Goal: Find specific page/section: Find specific page/section

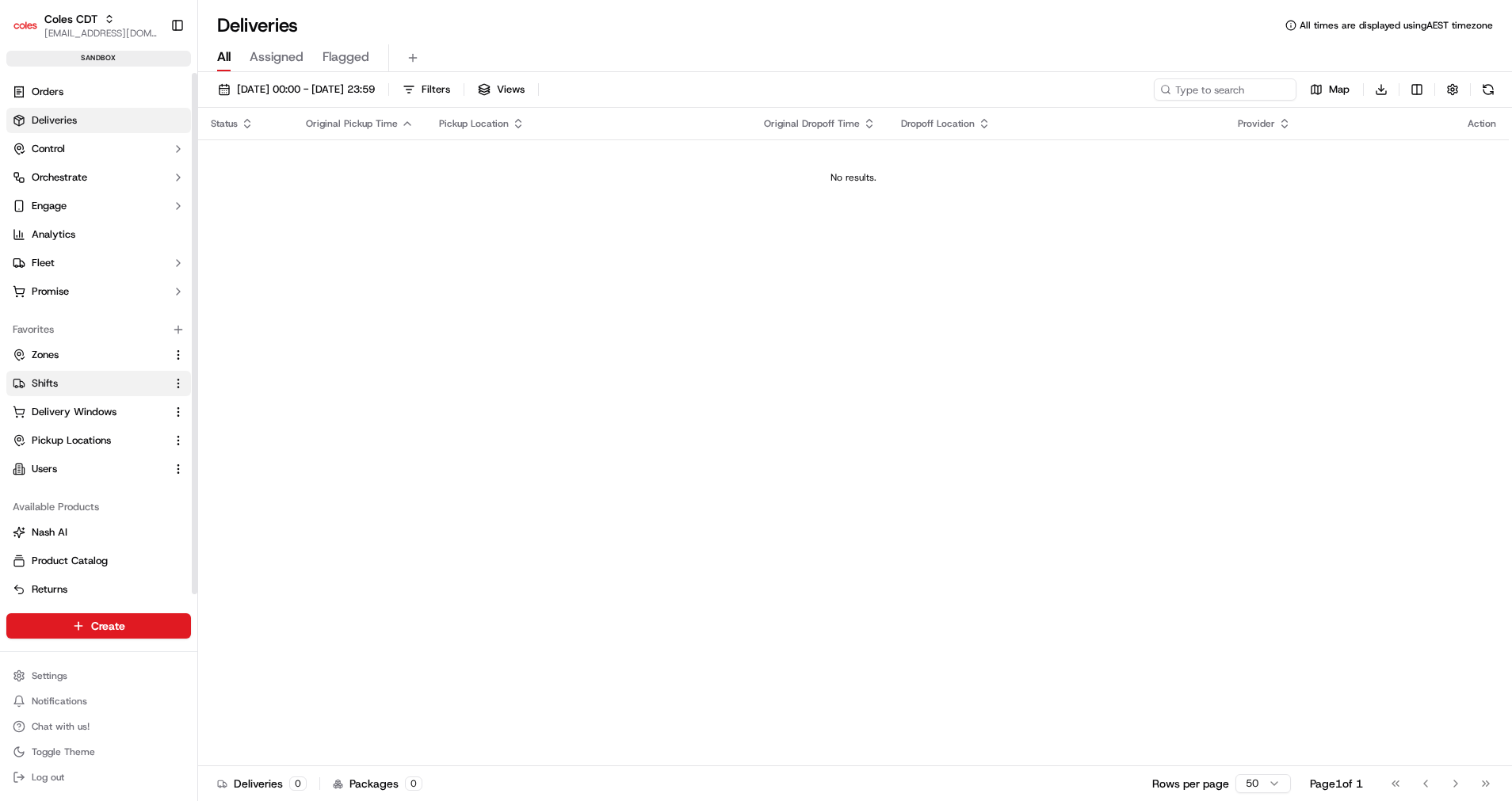
click at [38, 383] on span "Shifts" at bounding box center [45, 383] width 26 height 14
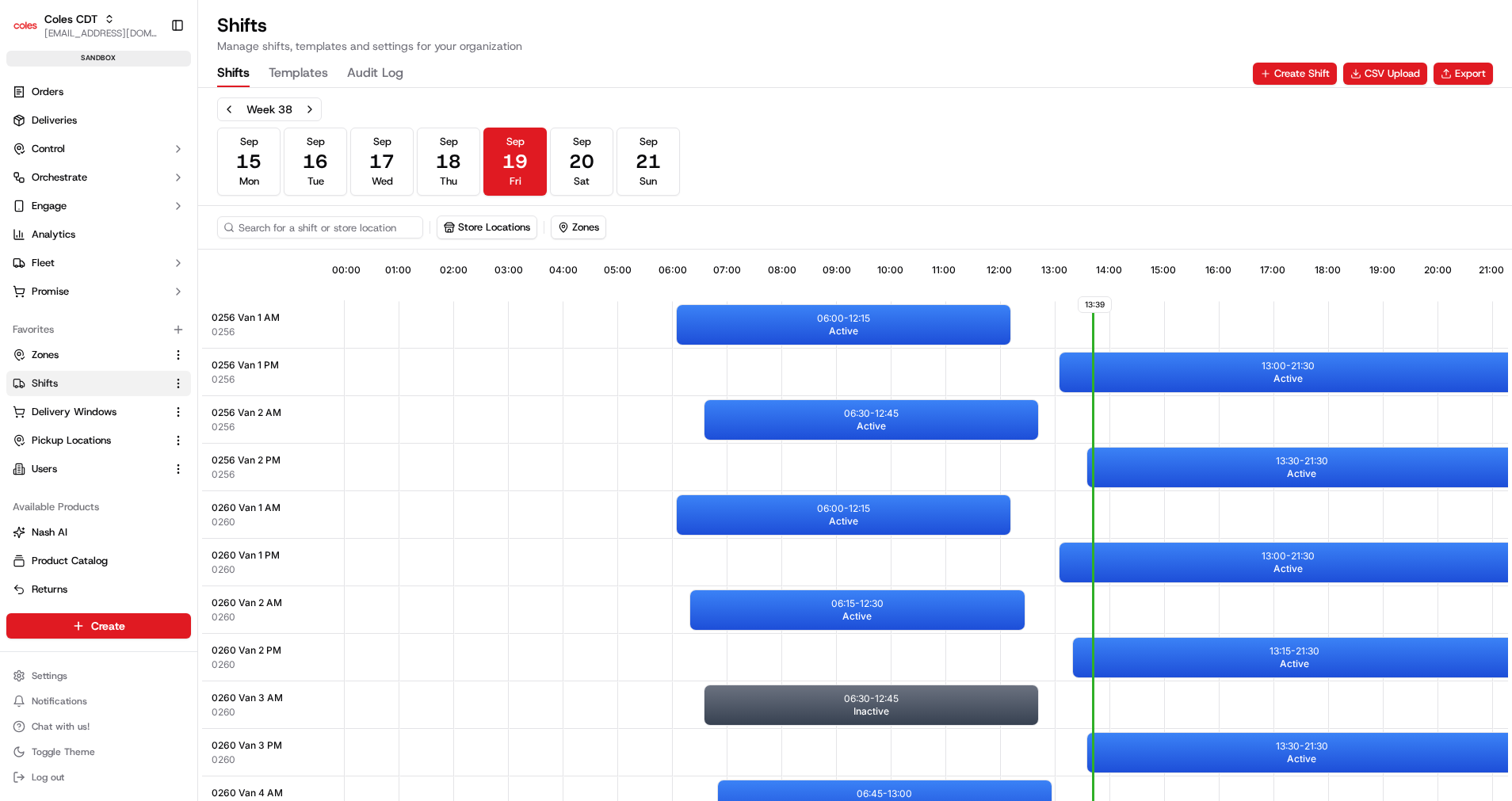
click at [375, 67] on Log "Audit Log" at bounding box center [375, 73] width 56 height 27
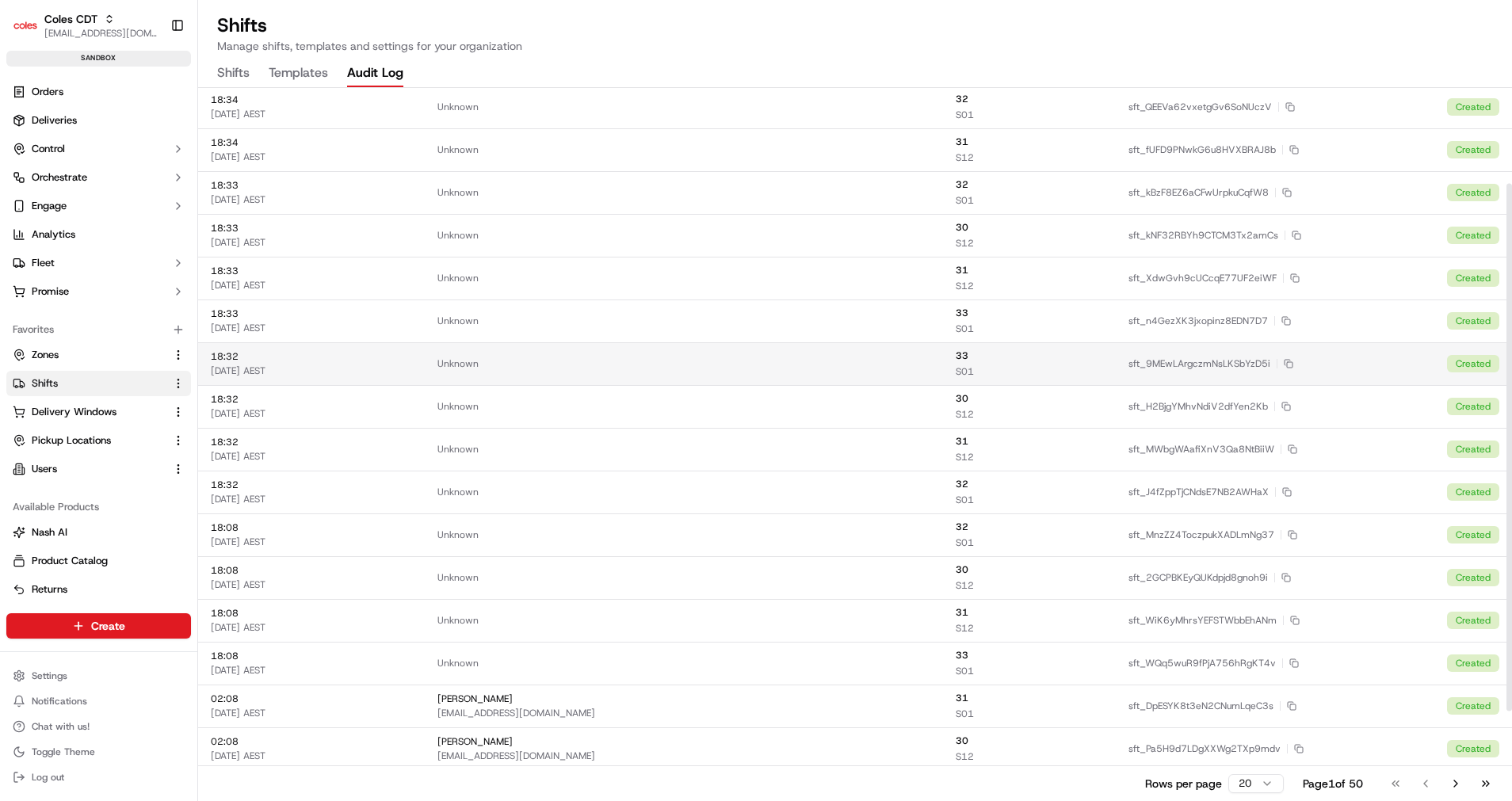
scroll to position [251, 0]
